Goal: Transaction & Acquisition: Book appointment/travel/reservation

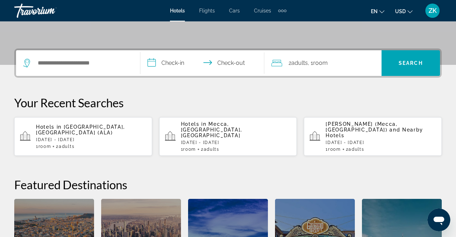
scroll to position [149, 0]
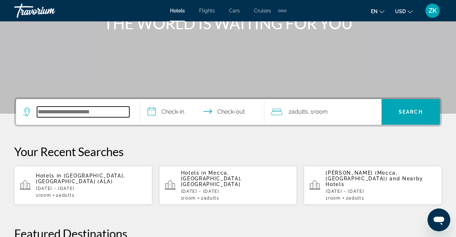
click at [83, 115] on input "Search hotel destination" at bounding box center [83, 111] width 92 height 11
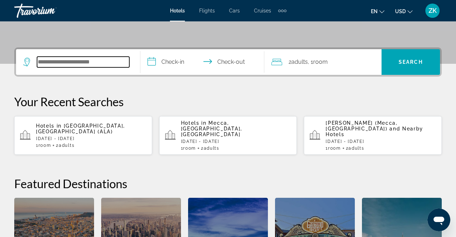
scroll to position [174, 0]
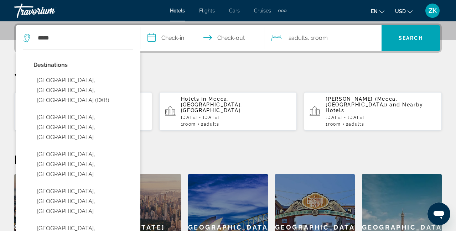
click at [94, 75] on button "Dubai, Dubai Emirate, United Arab Emirates (DXB)" at bounding box center [83, 90] width 100 height 33
type input "**********"
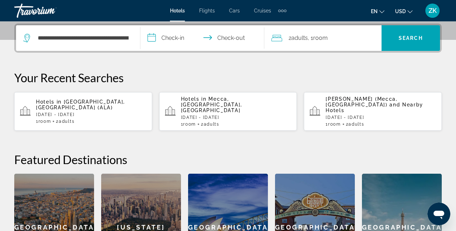
click at [178, 38] on input "**********" at bounding box center [203, 39] width 127 height 28
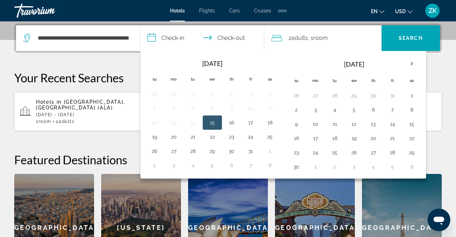
click at [293, 125] on button "9" at bounding box center [295, 124] width 11 height 10
click at [407, 120] on button "15" at bounding box center [411, 124] width 11 height 10
type input "**********"
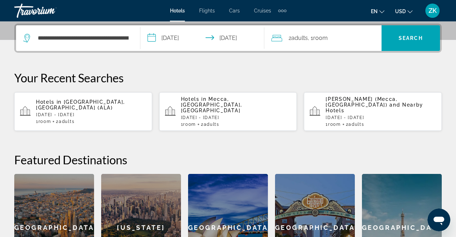
click at [420, 29] on span "Search" at bounding box center [410, 38] width 58 height 26
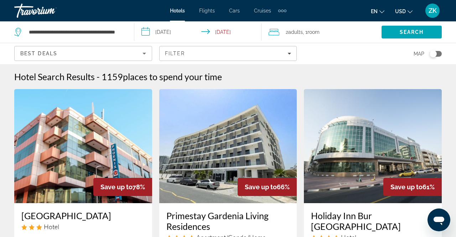
scroll to position [1, 0]
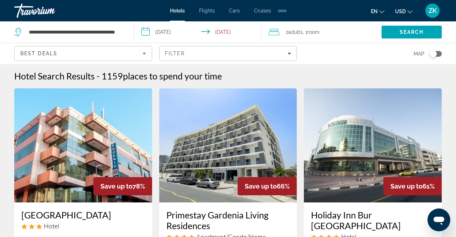
click at [237, 11] on span "Cars" at bounding box center [234, 11] width 11 height 6
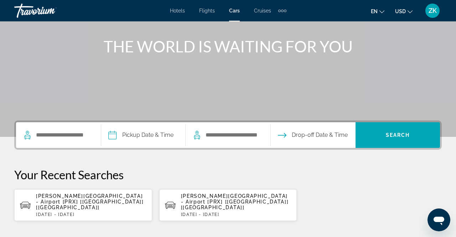
scroll to position [75, 0]
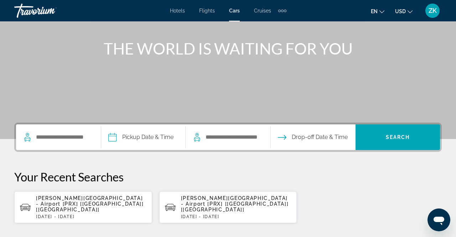
click at [267, 13] on span "Cruises" at bounding box center [262, 11] width 17 height 6
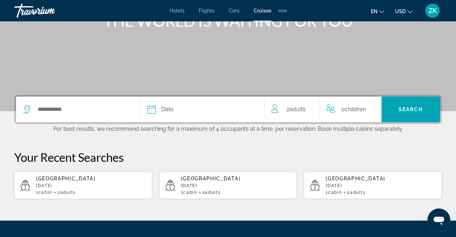
scroll to position [107, 0]
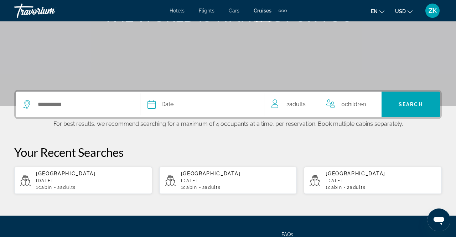
click at [283, 14] on div "Extra navigation items" at bounding box center [282, 10] width 8 height 11
click at [273, 24] on span "Activities" at bounding box center [270, 24] width 21 height 6
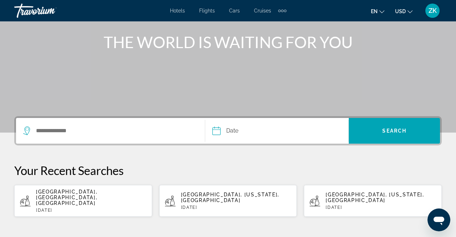
scroll to position [82, 0]
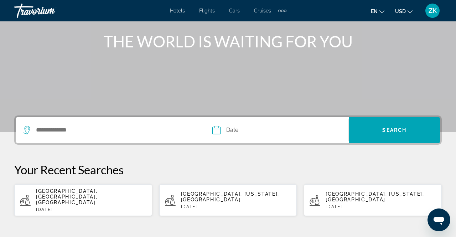
click at [97, 190] on span "Paris, Île-de-France, France" at bounding box center [66, 196] width 61 height 17
type input "**********"
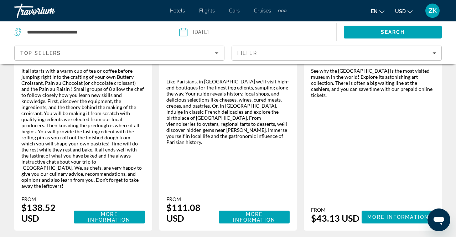
scroll to position [1283, 0]
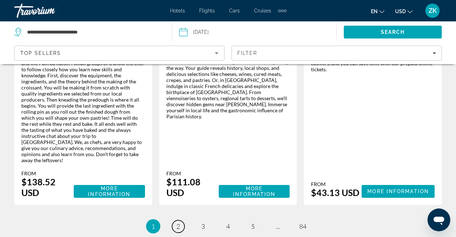
click at [178, 222] on span "2" at bounding box center [178, 226] width 4 height 8
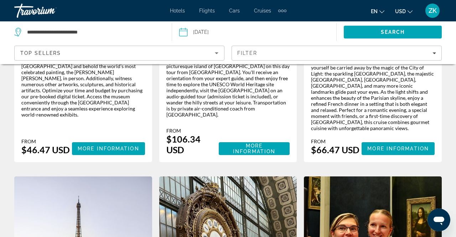
scroll to position [584, 0]
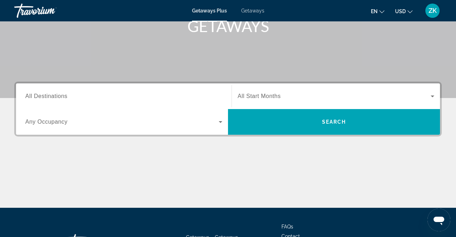
scroll to position [116, 0]
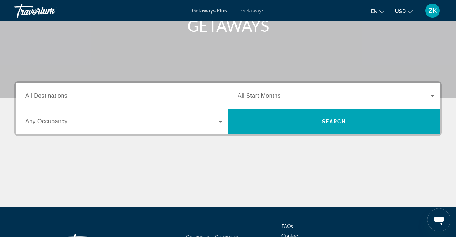
click at [339, 128] on span "Search" at bounding box center [334, 121] width 212 height 17
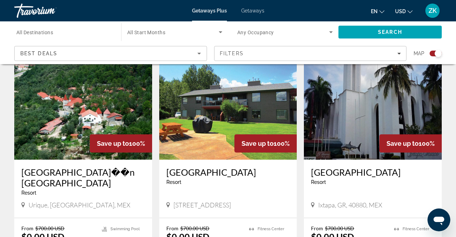
scroll to position [272, 0]
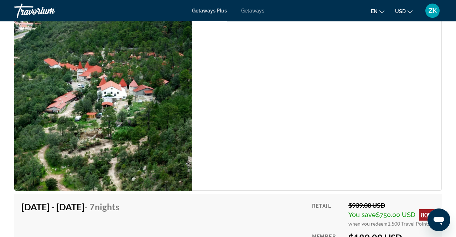
scroll to position [1213, 0]
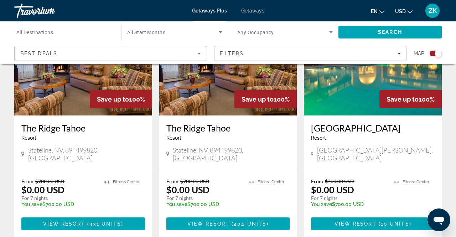
scroll to position [1093, 0]
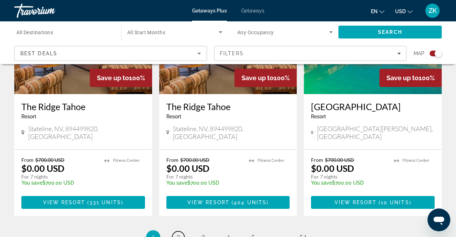
click at [175, 231] on link "page 2" at bounding box center [178, 237] width 12 height 12
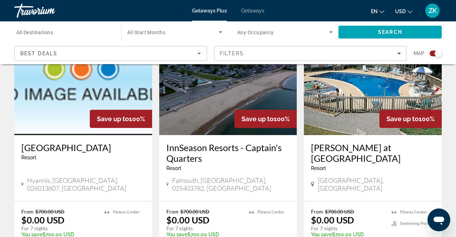
scroll to position [1108, 0]
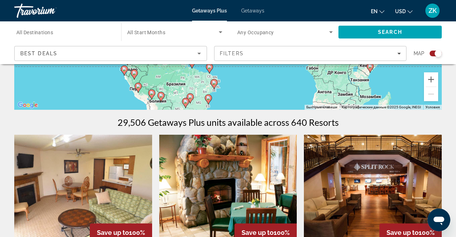
scroll to position [175, 0]
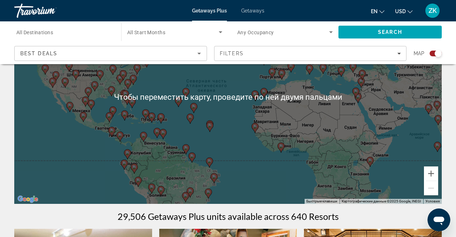
scroll to position [0, 0]
